Goal: Information Seeking & Learning: Learn about a topic

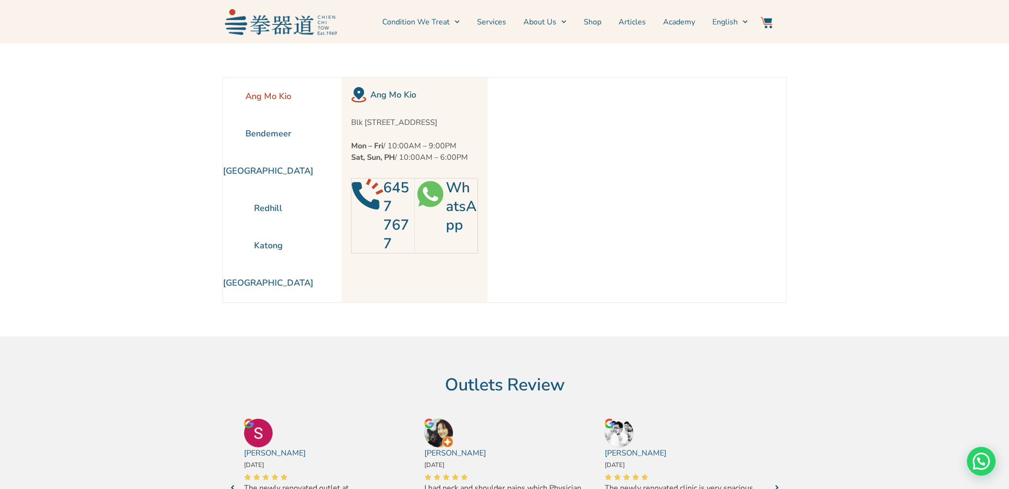
scroll to position [45, 0]
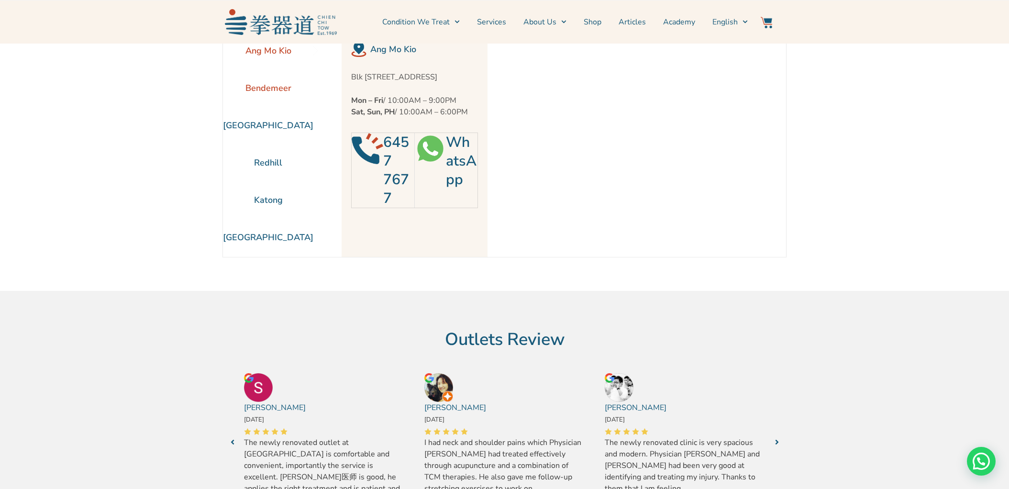
click at [261, 86] on li "Bendemeer" at bounding box center [268, 87] width 90 height 37
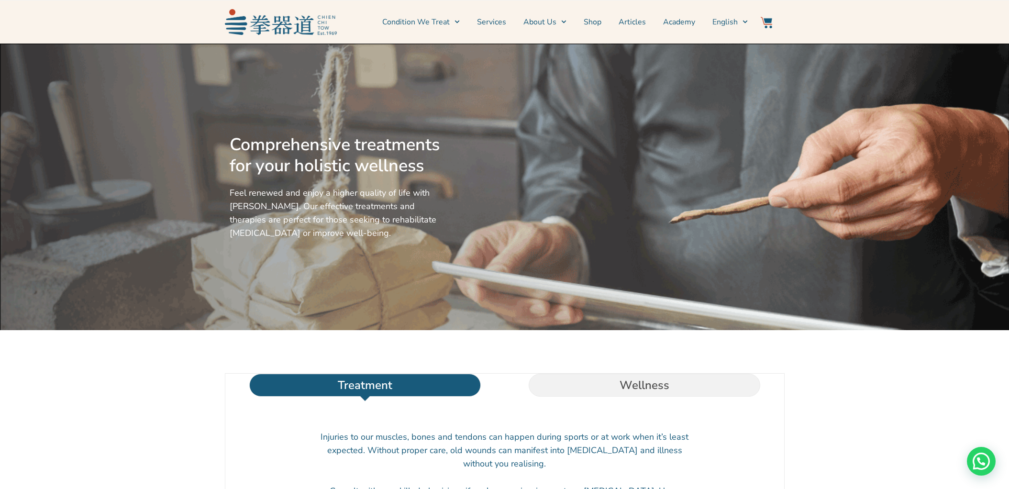
scroll to position [3, 0]
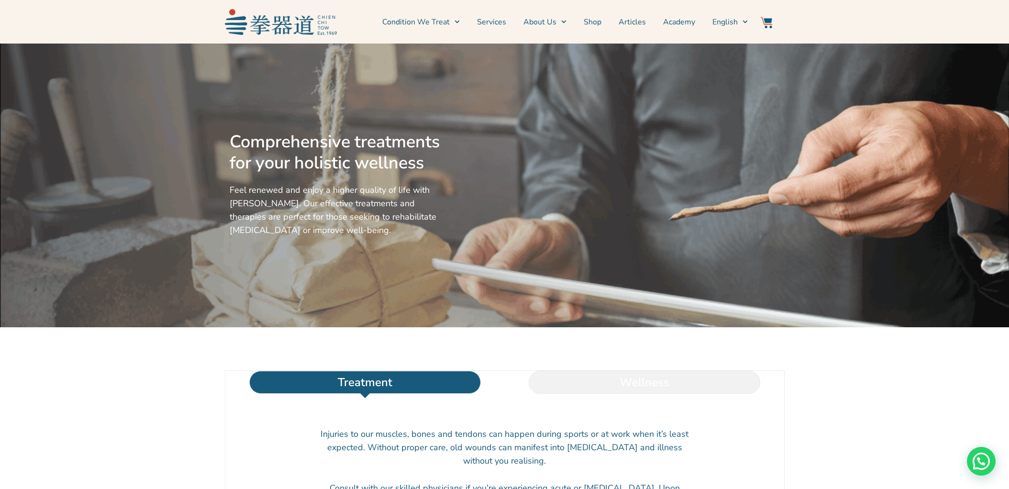
click at [575, 394] on li "Wellness" at bounding box center [644, 382] width 279 height 23
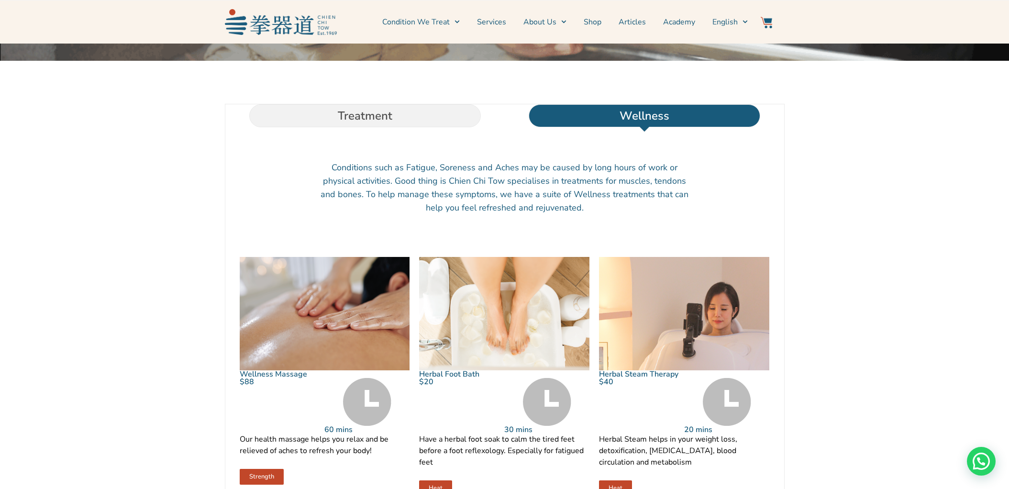
scroll to position [322, 0]
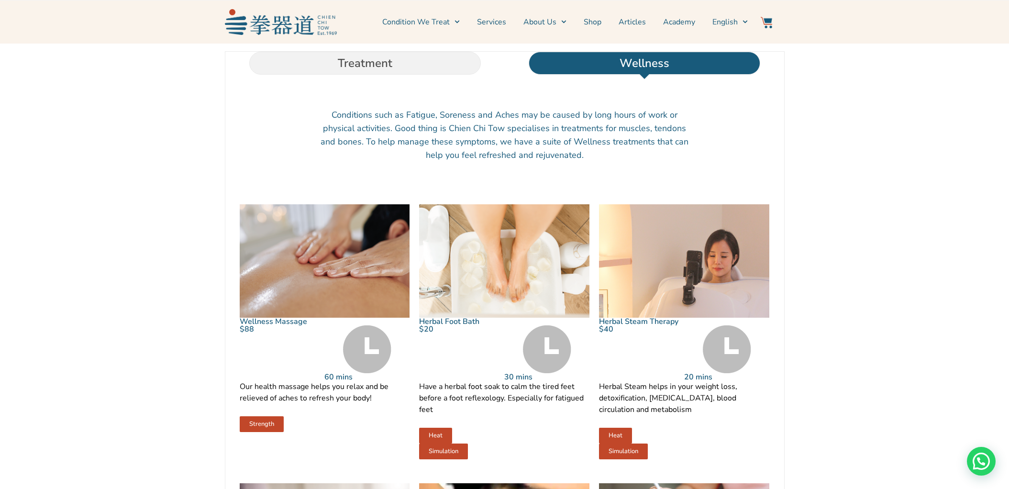
click at [727, 373] on img at bounding box center [727, 349] width 48 height 48
click at [680, 251] on img at bounding box center [684, 260] width 170 height 113
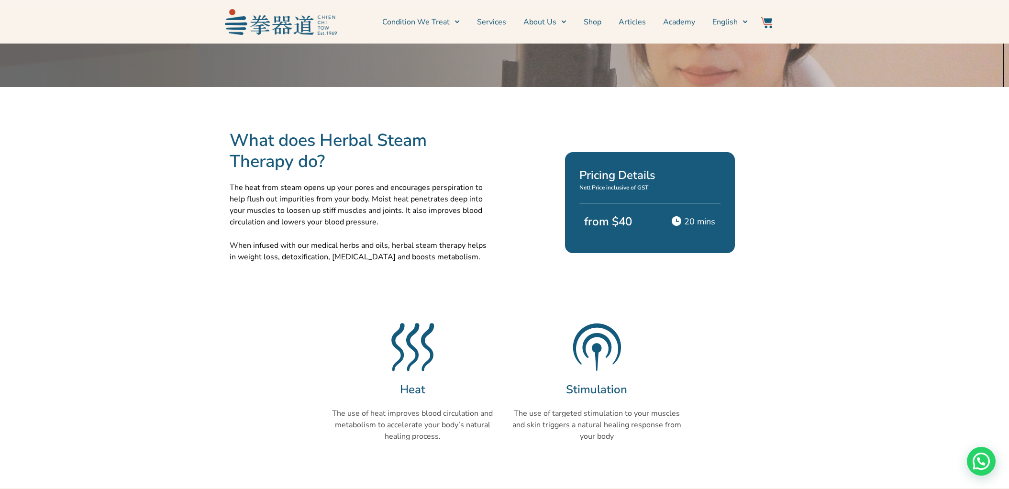
scroll to position [212, 0]
